Goal: Find specific page/section: Find specific page/section

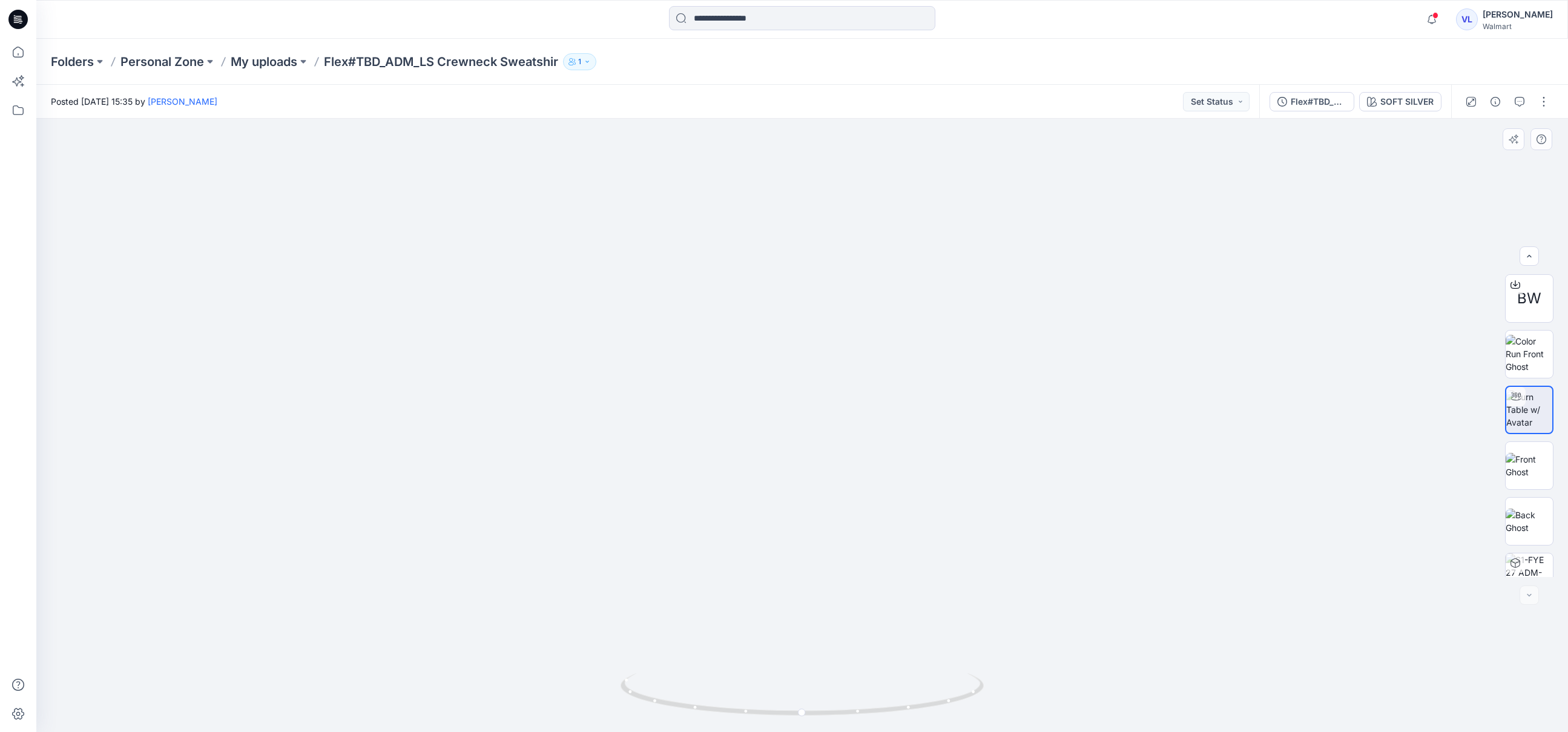
scroll to position [80, 0]
click at [305, 60] on button at bounding box center [303, 62] width 12 height 17
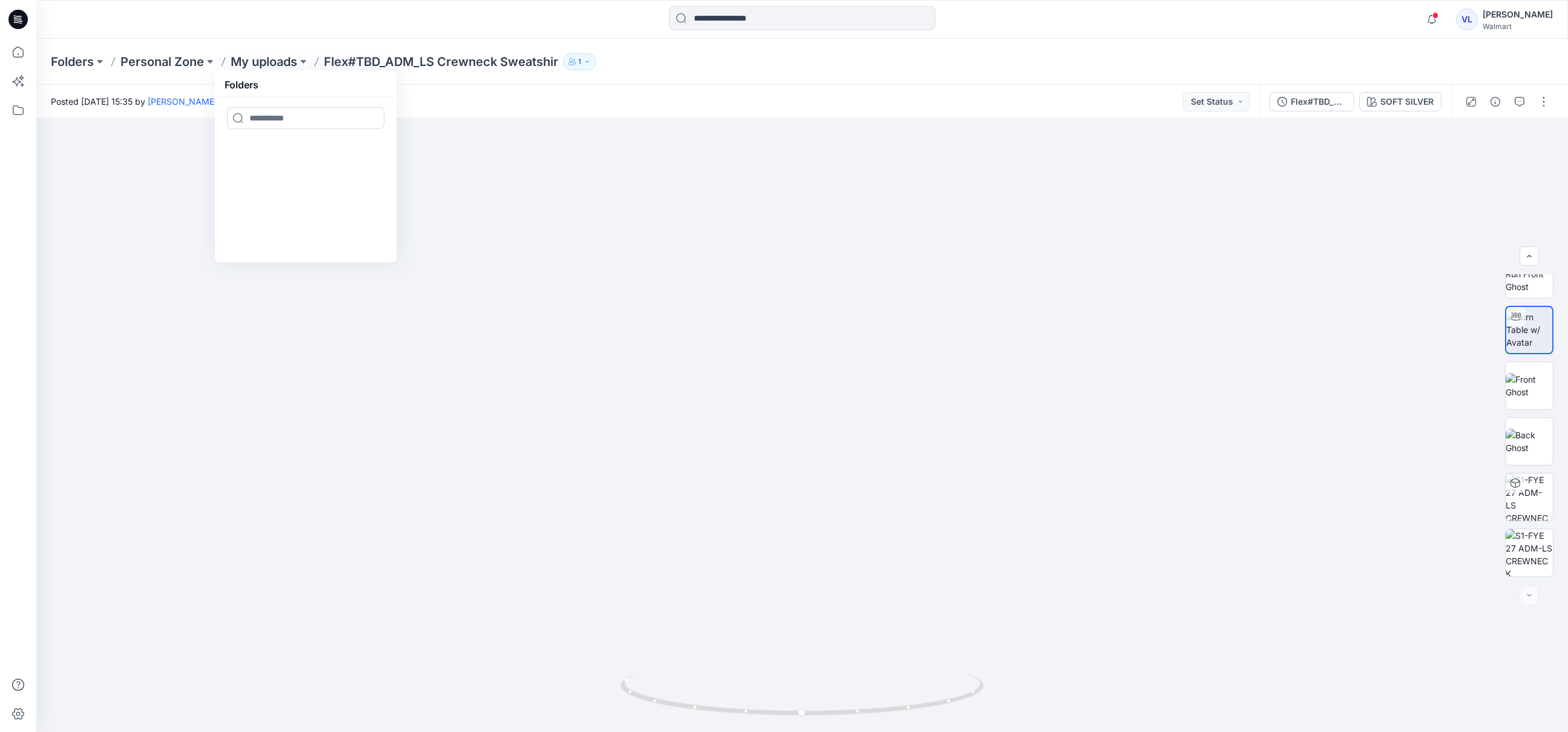
click at [594, 62] on button "1" at bounding box center [580, 62] width 33 height 17
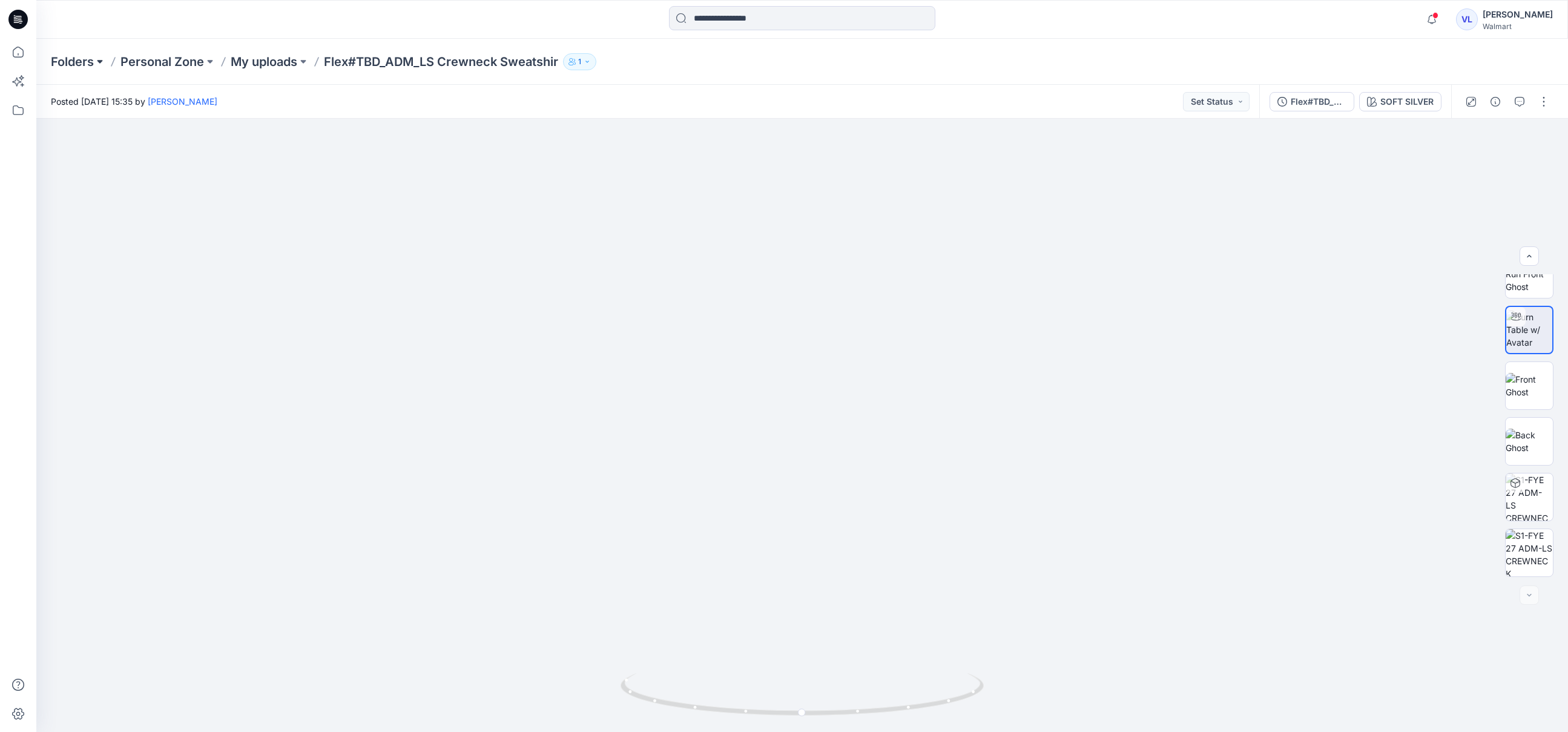
click at [98, 60] on button at bounding box center [100, 62] width 12 height 17
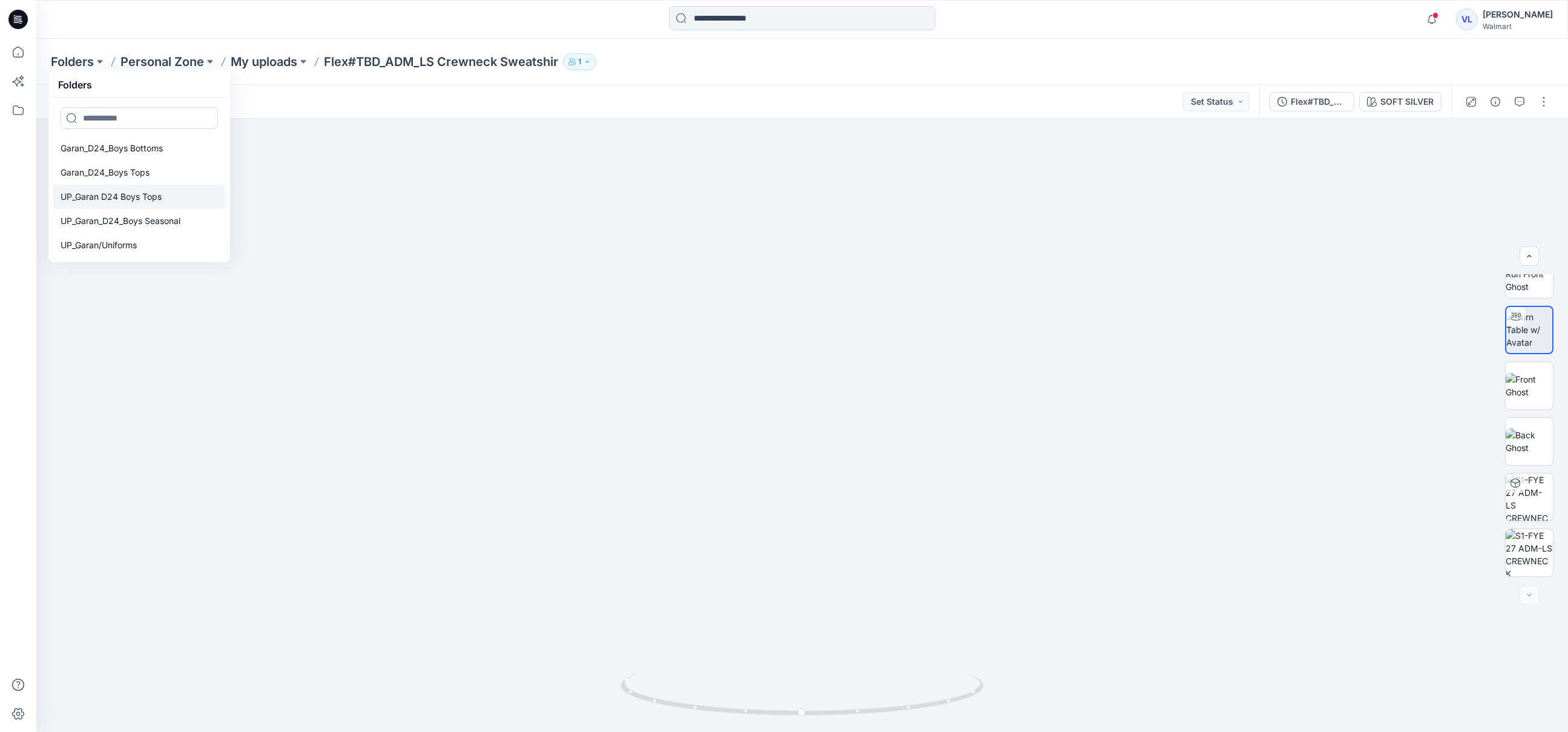
click at [132, 198] on p "UP_Garan D24 Boys Tops" at bounding box center [111, 197] width 101 height 15
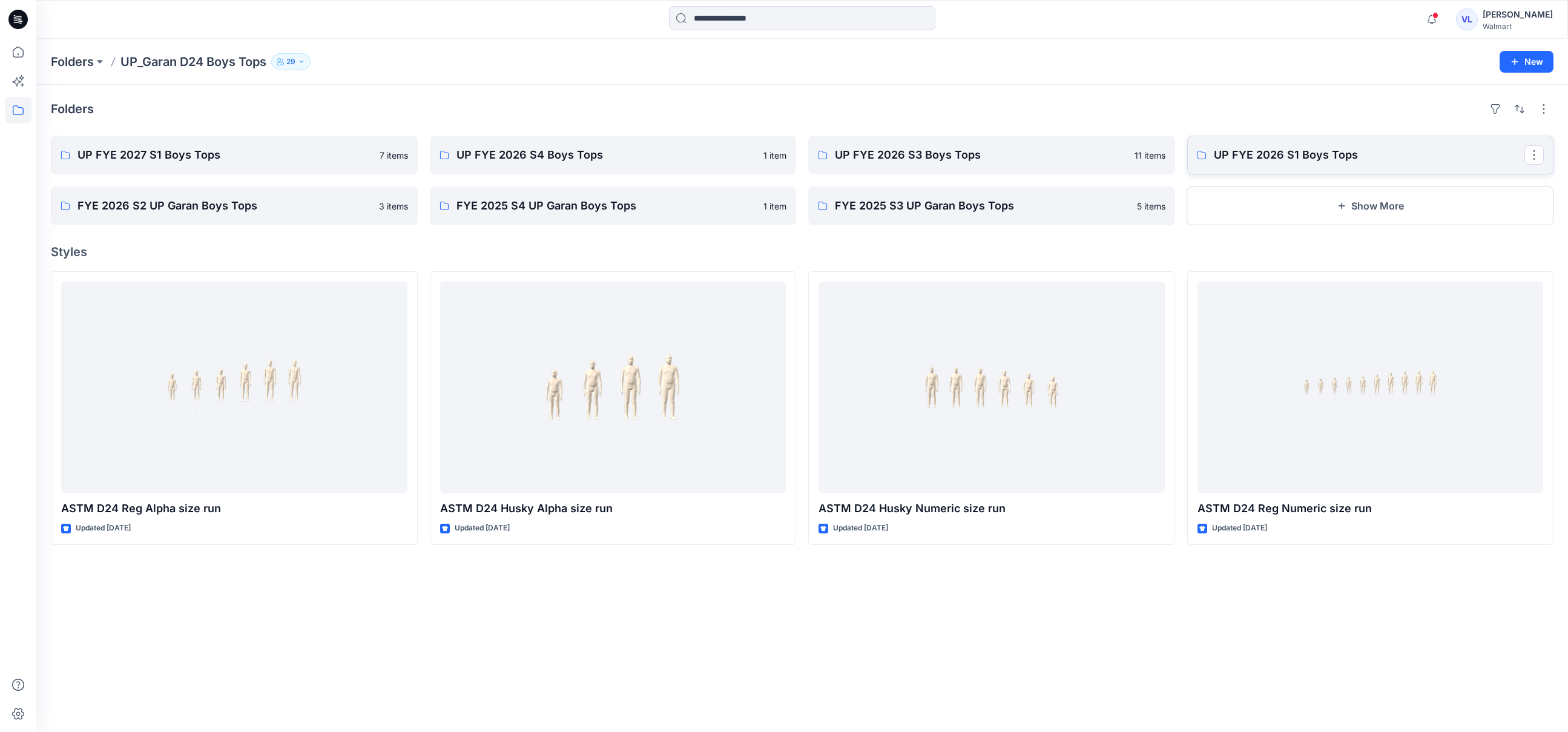
click at [1321, 153] on p "UP FYE 2026 S1 Boys Tops" at bounding box center [1369, 155] width 311 height 17
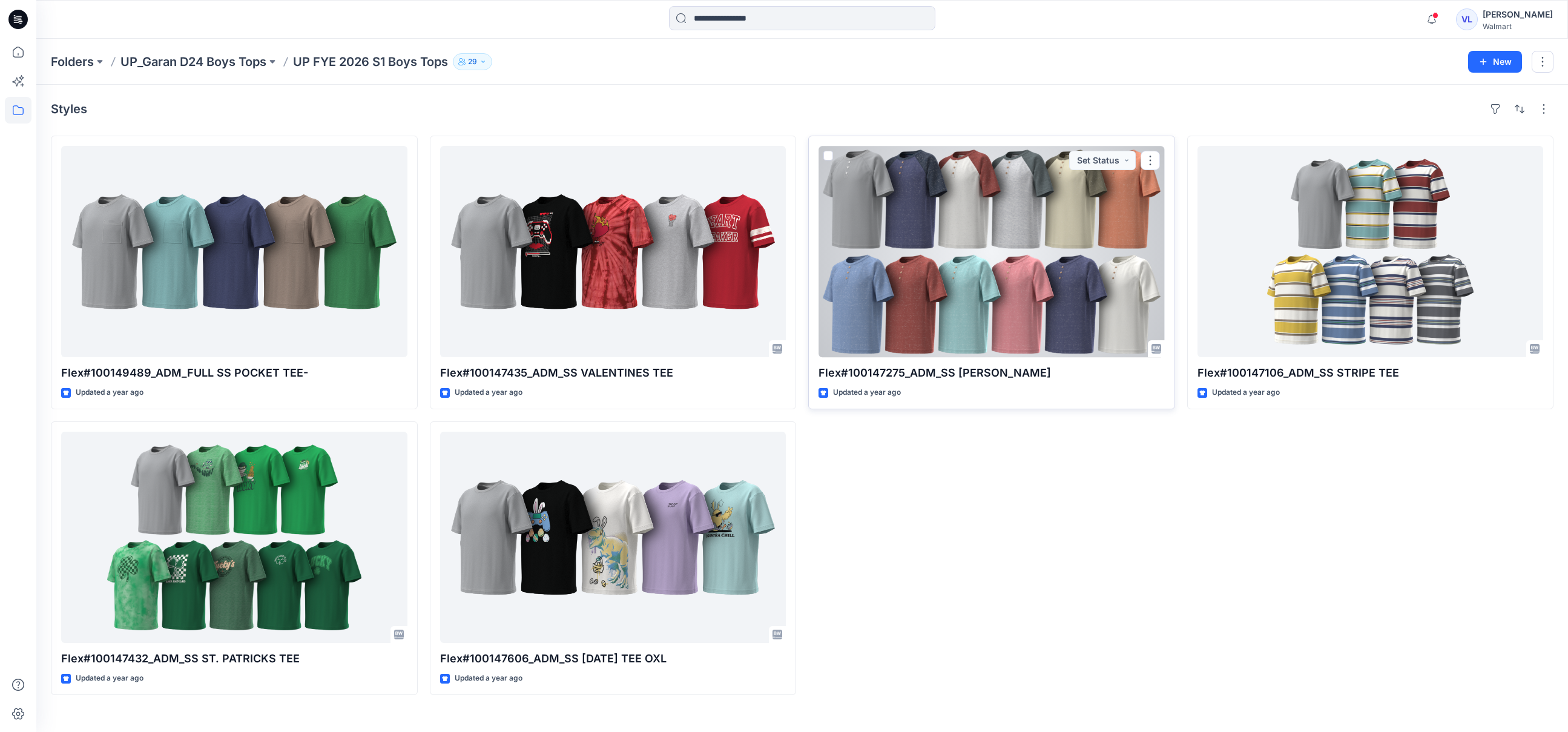
click at [878, 206] on div at bounding box center [991, 252] width 346 height 211
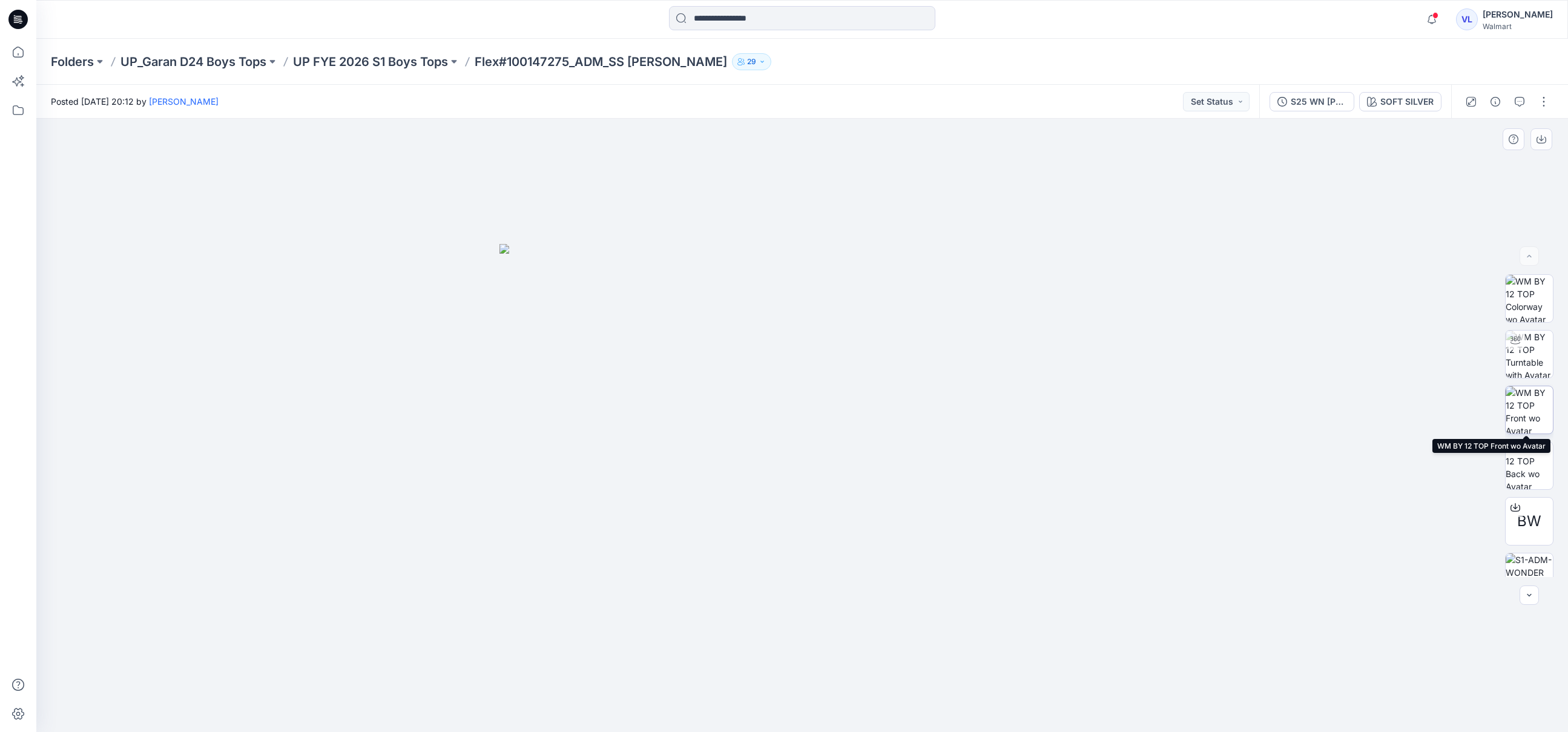
click at [1528, 403] on img at bounding box center [1530, 410] width 47 height 48
click at [1523, 331] on img at bounding box center [1530, 354] width 47 height 48
click at [1531, 295] on img at bounding box center [1530, 298] width 47 height 48
click at [1529, 455] on img at bounding box center [1530, 466] width 47 height 48
click at [1527, 345] on img at bounding box center [1530, 354] width 47 height 48
